Goal: Task Accomplishment & Management: Complete application form

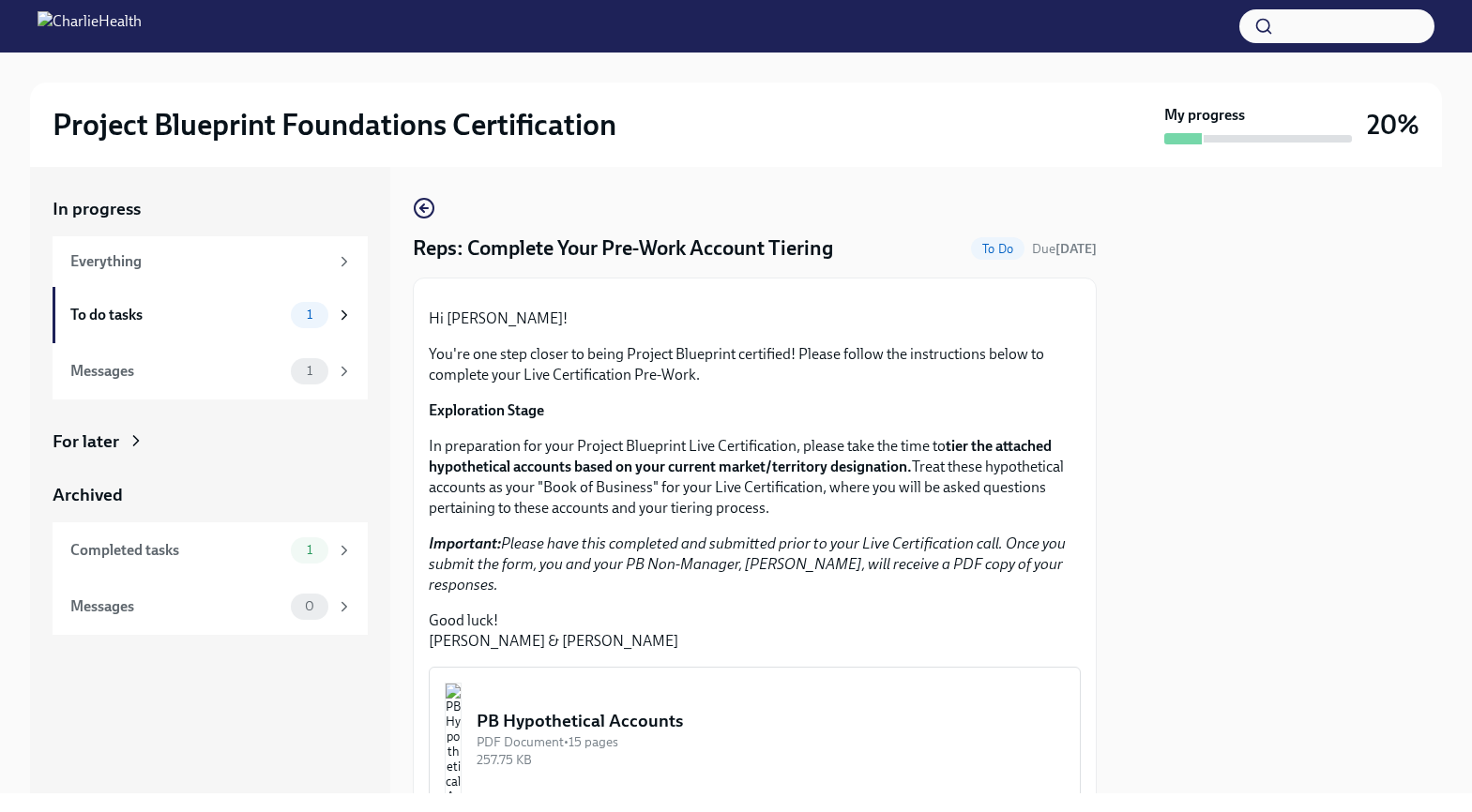
scroll to position [351, 0]
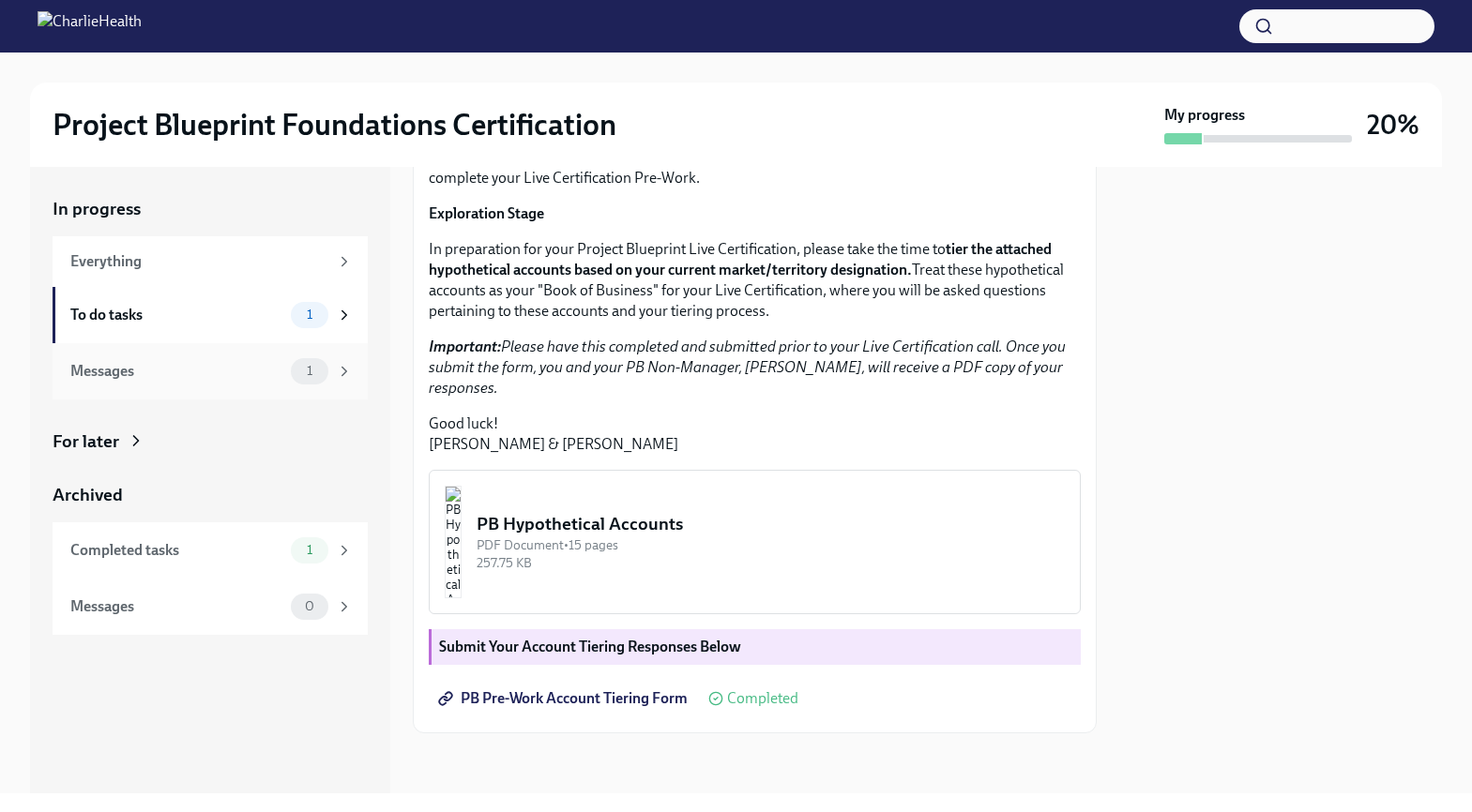
click at [255, 358] on div "Messages 1" at bounding box center [211, 371] width 283 height 26
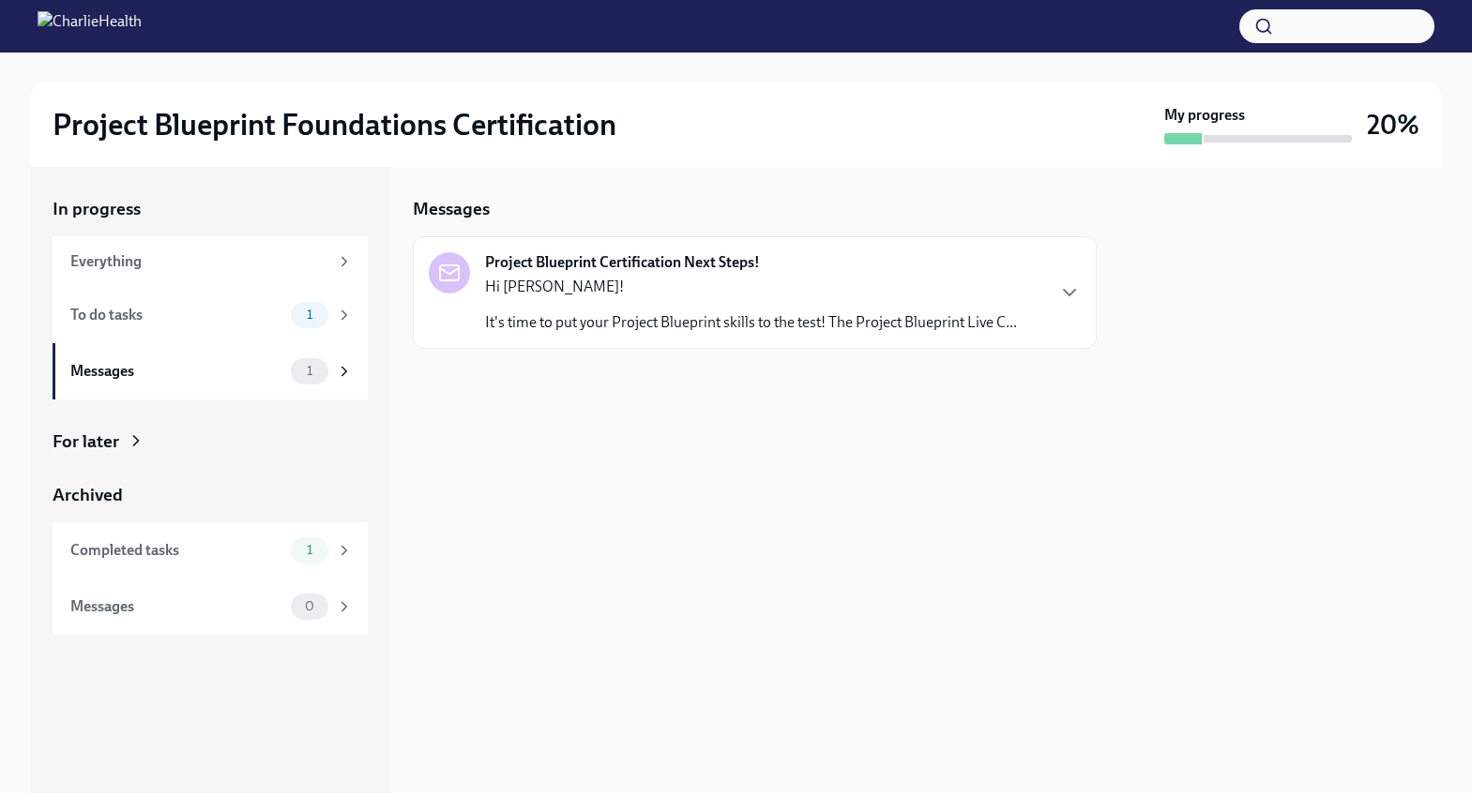
click at [542, 309] on div "Hi [PERSON_NAME]! It's time to put your Project Blueprint skills to the test! T…" at bounding box center [751, 305] width 532 height 56
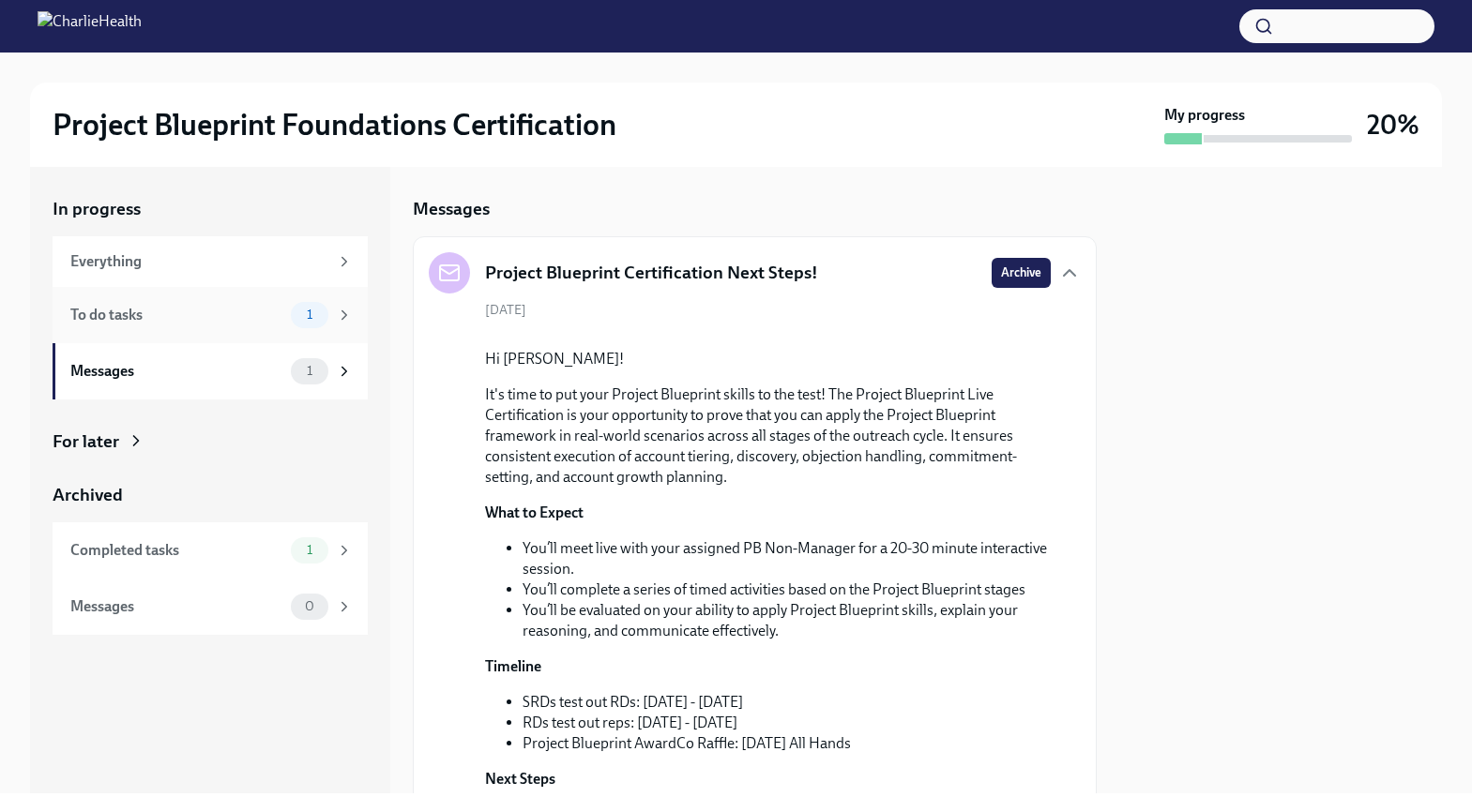
click at [207, 302] on div "To do tasks 1" at bounding box center [211, 314] width 283 height 26
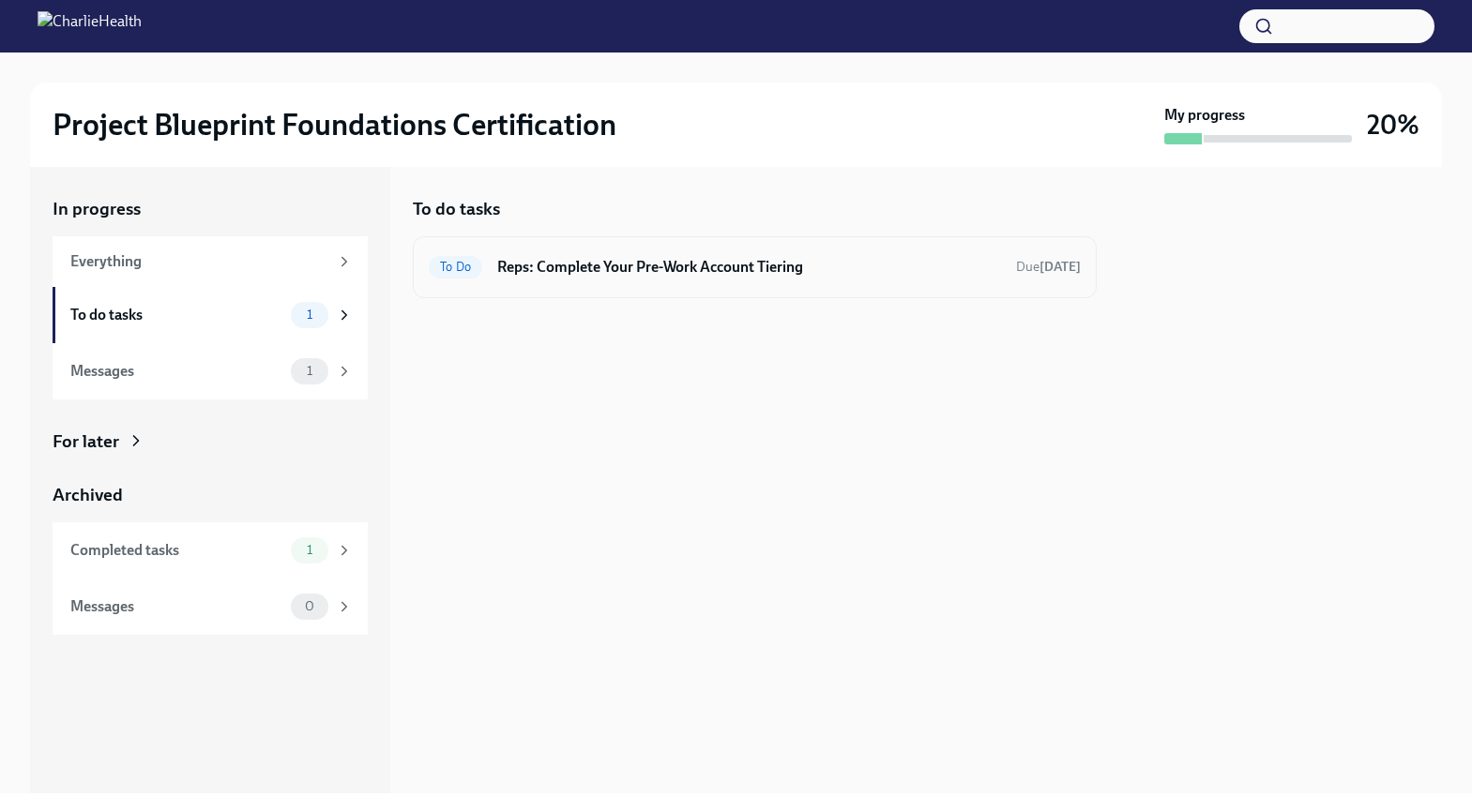
click at [655, 279] on div "To Do Reps: Complete Your Pre-Work Account Tiering Due [DATE]" at bounding box center [754, 267] width 652 height 30
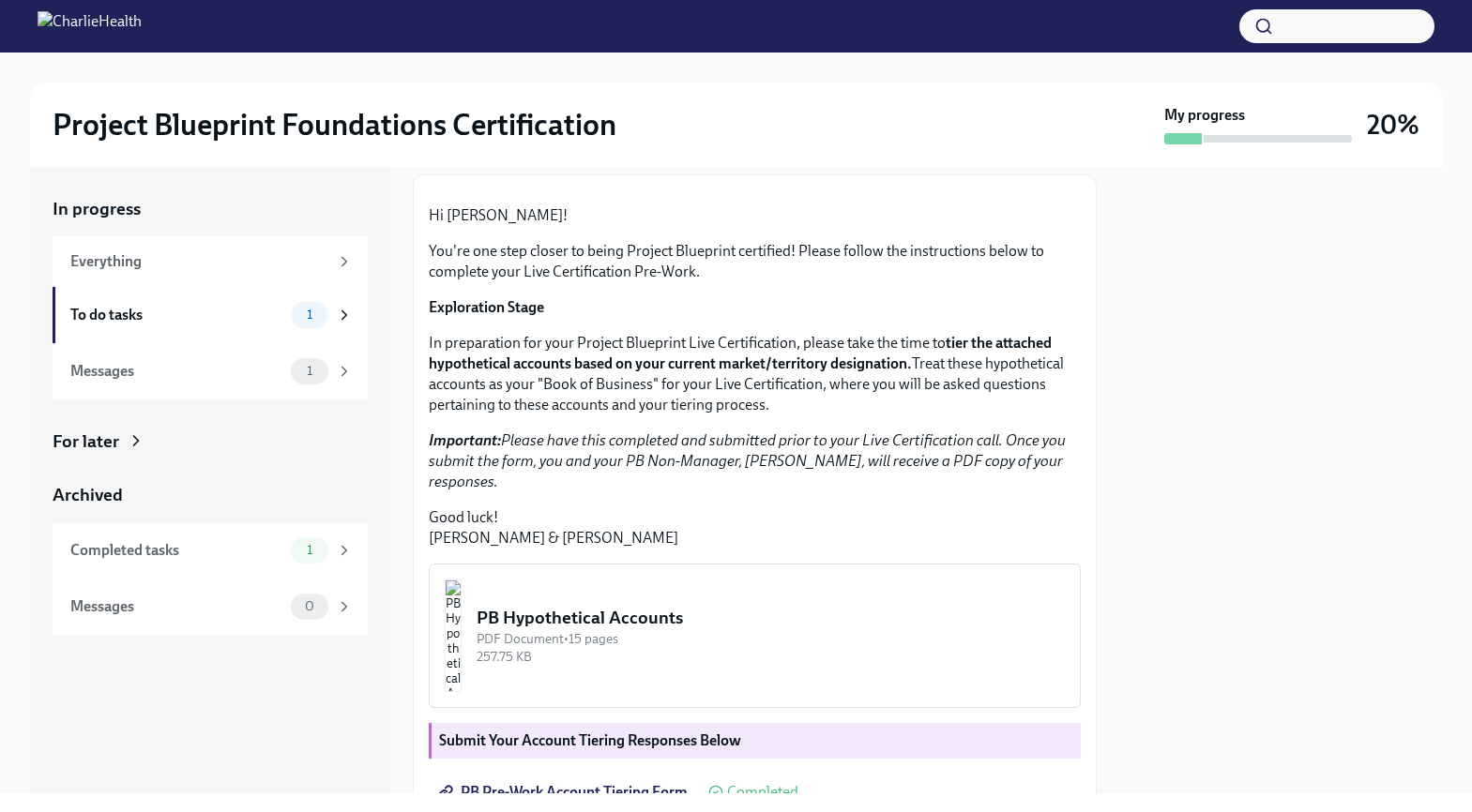
scroll to position [114, 0]
